Goal: Check status: Check status

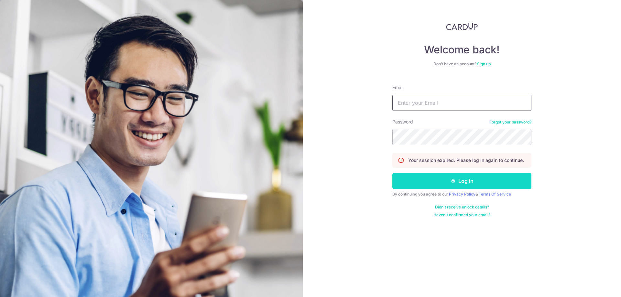
type input "[EMAIL_ADDRESS][DOMAIN_NAME]"
click at [443, 181] on button "Log in" at bounding box center [461, 181] width 139 height 16
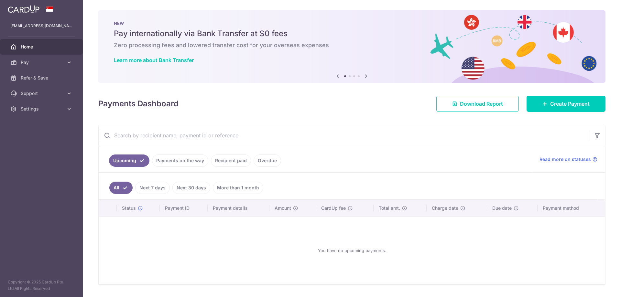
scroll to position [19, 0]
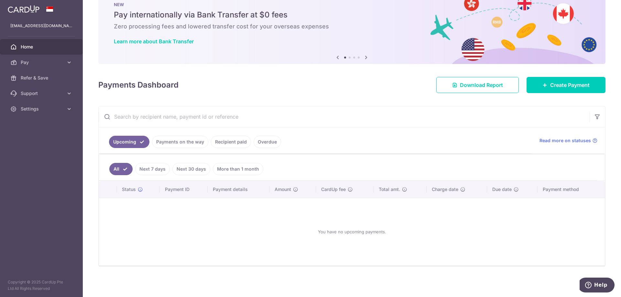
click at [177, 145] on link "Payments on the way" at bounding box center [180, 142] width 56 height 12
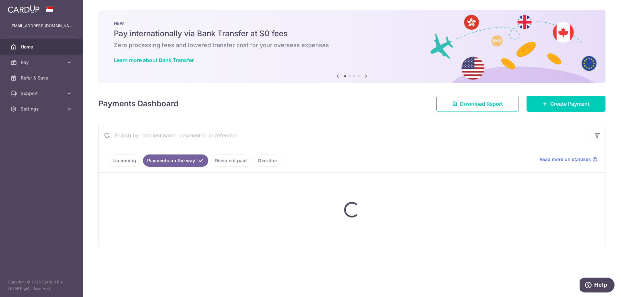
scroll to position [0, 0]
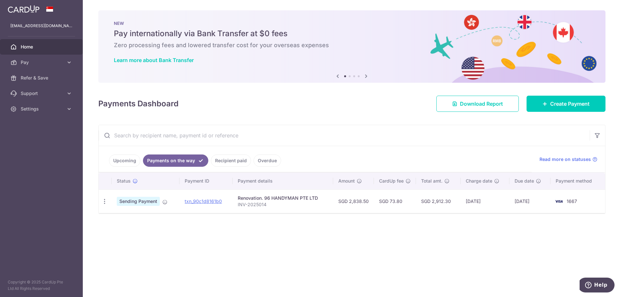
click at [405, 253] on div "× Pause Schedule Pause all future payments in this series Pause just this one p…" at bounding box center [352, 148] width 538 height 297
click at [231, 168] on ul "Upcoming Payments on the way Recipient paid Overdue" at bounding box center [315, 159] width 433 height 26
click at [235, 162] on link "Recipient paid" at bounding box center [231, 161] width 40 height 12
